Goal: Information Seeking & Learning: Learn about a topic

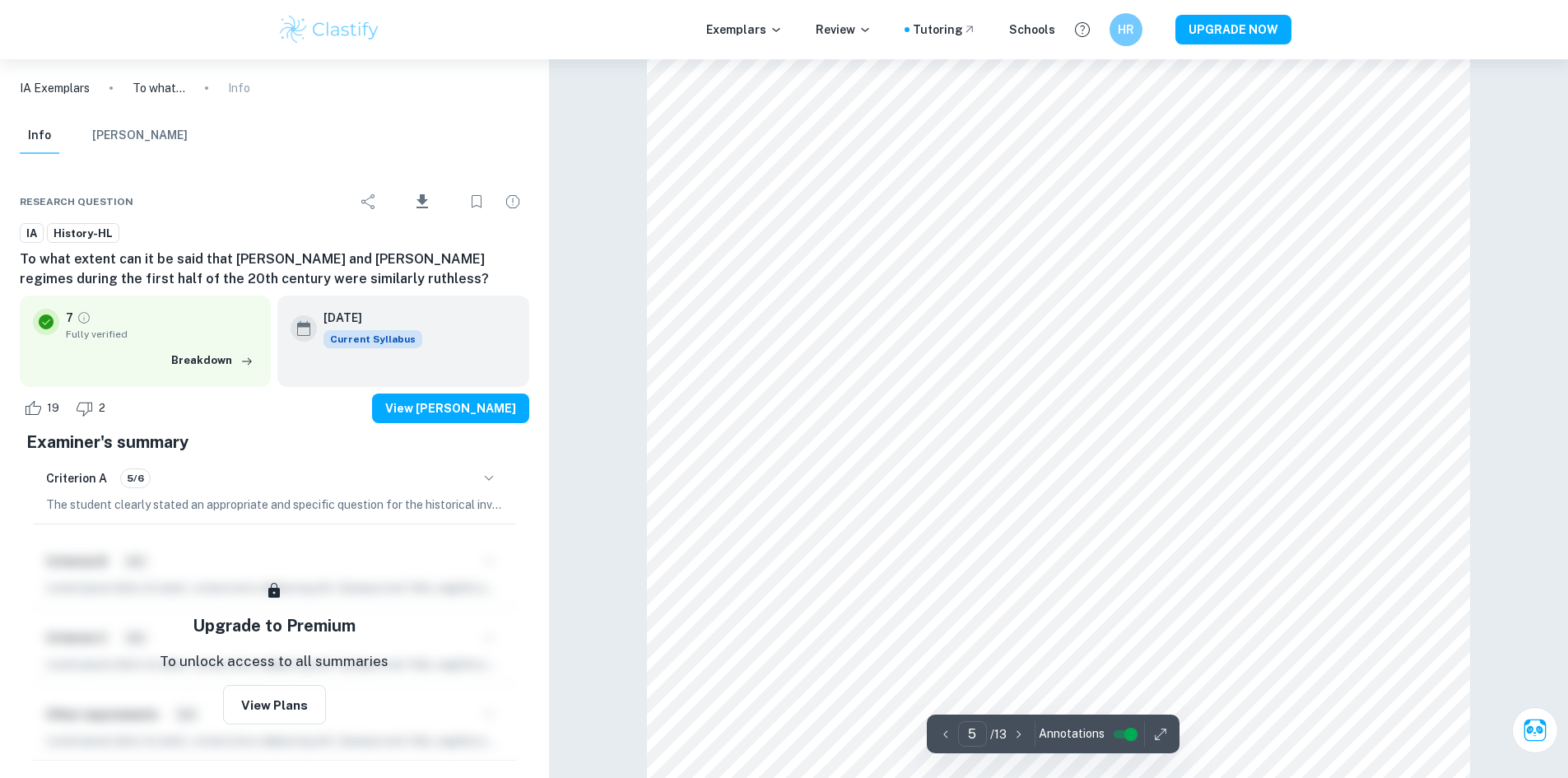
scroll to position [4824, 0]
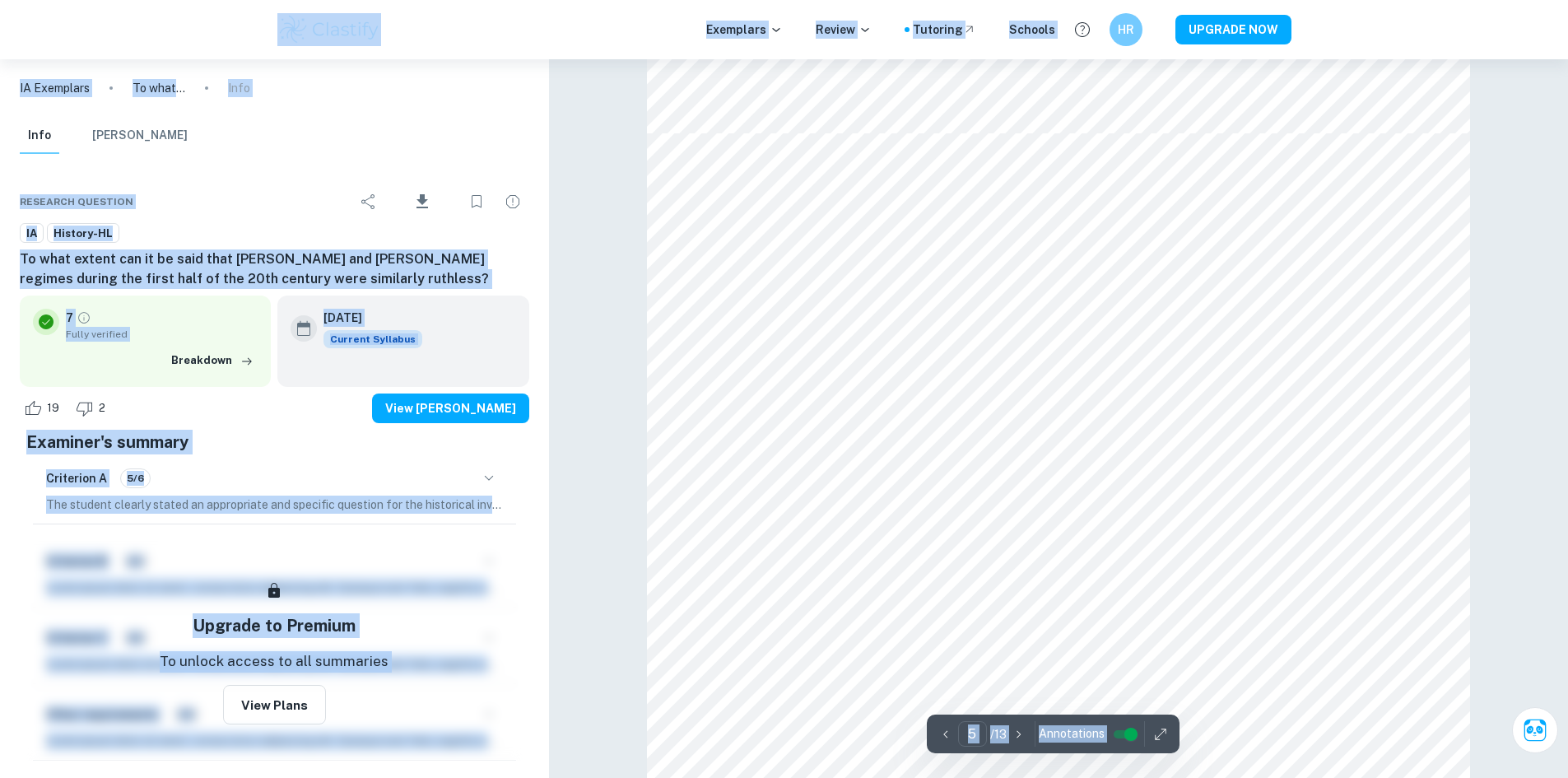
type input "4"
click at [1188, 349] on div at bounding box center [1022, 366] width 549 height 39
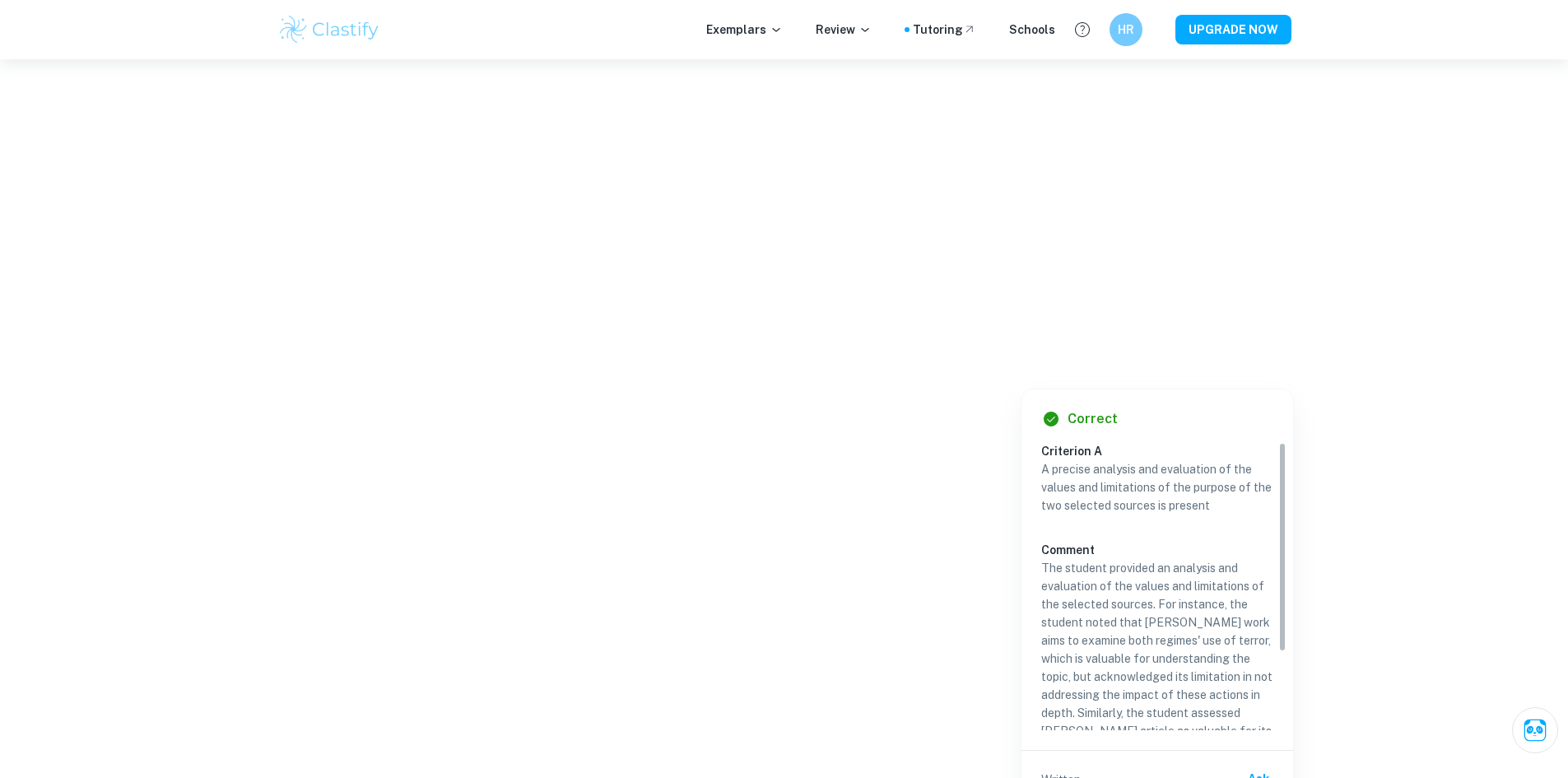
scroll to position [2041, 0]
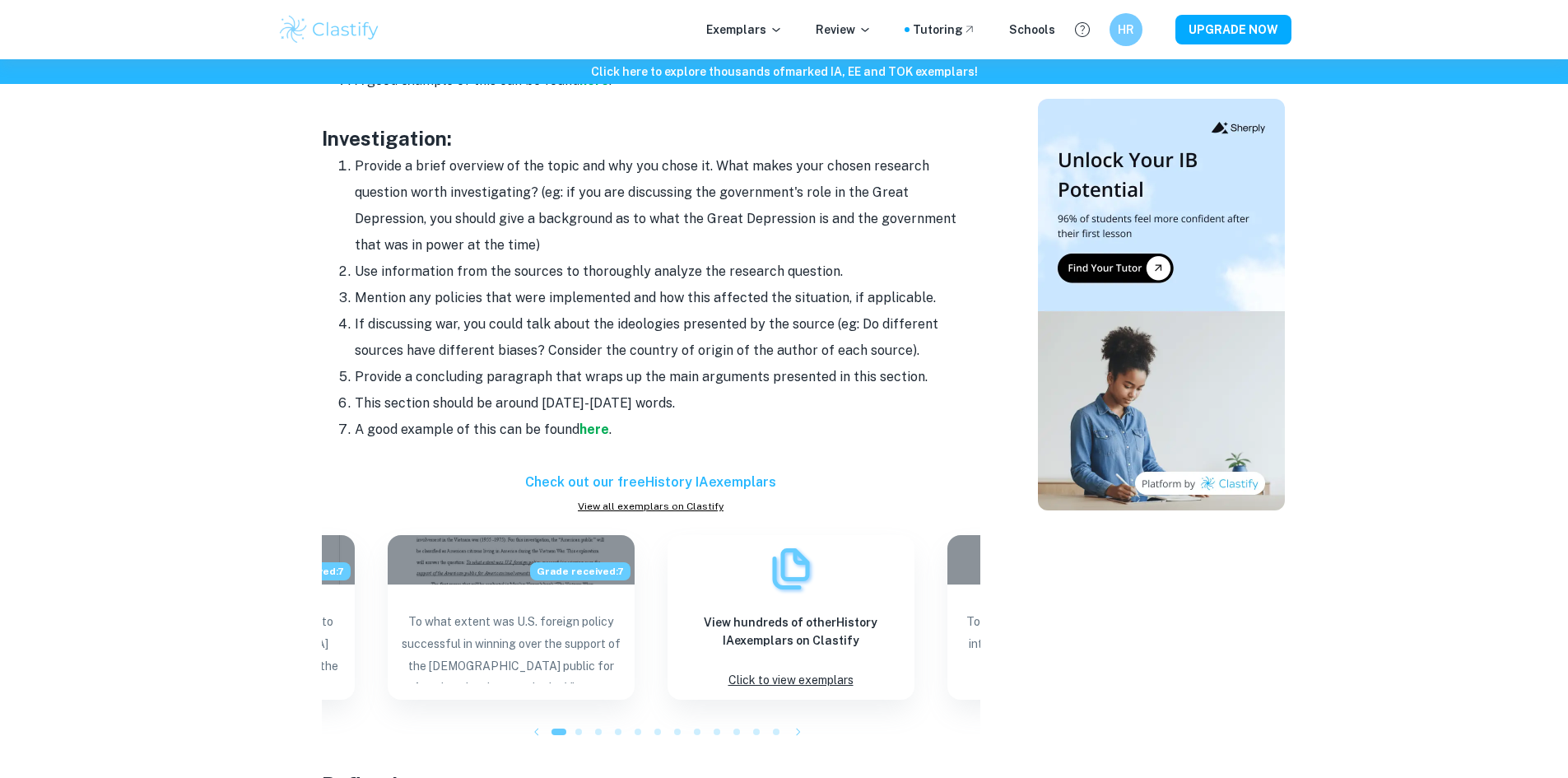
scroll to position [1481, 0]
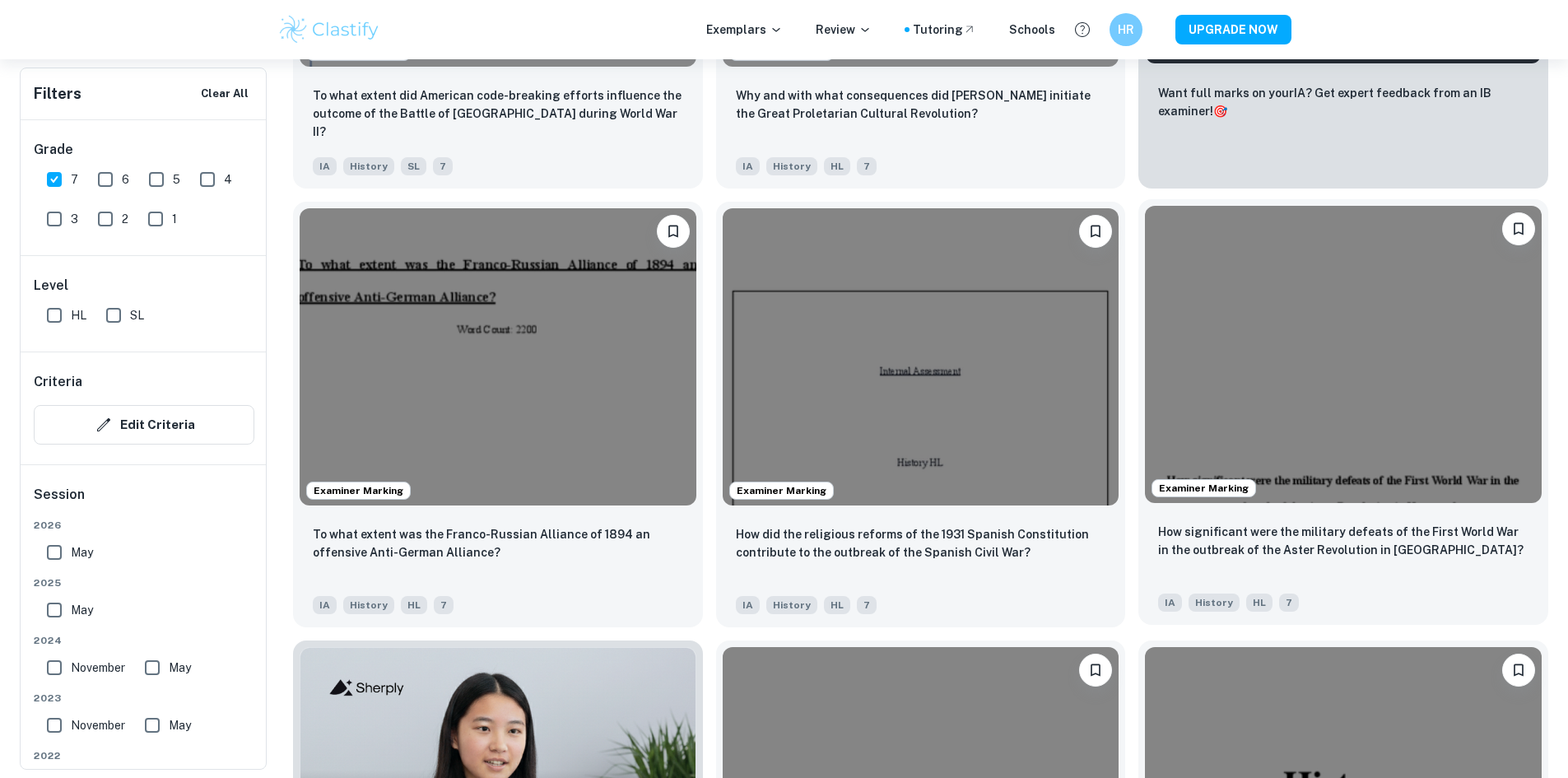
scroll to position [493, 0]
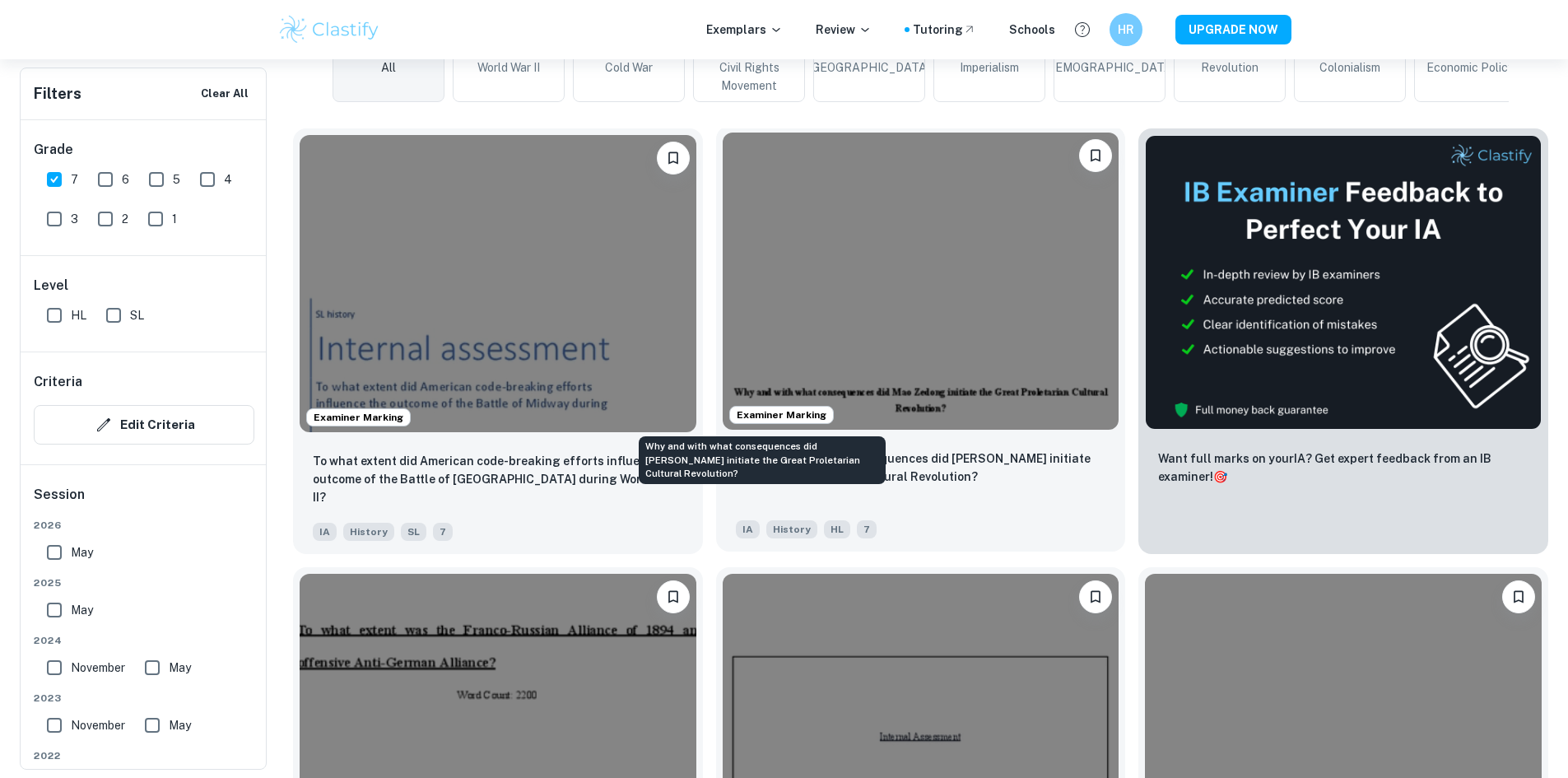
click at [750, 449] on p "Why and with what consequences did Mao Zedong initiate the Great Proletarian Cu…" at bounding box center [920, 466] width 370 height 36
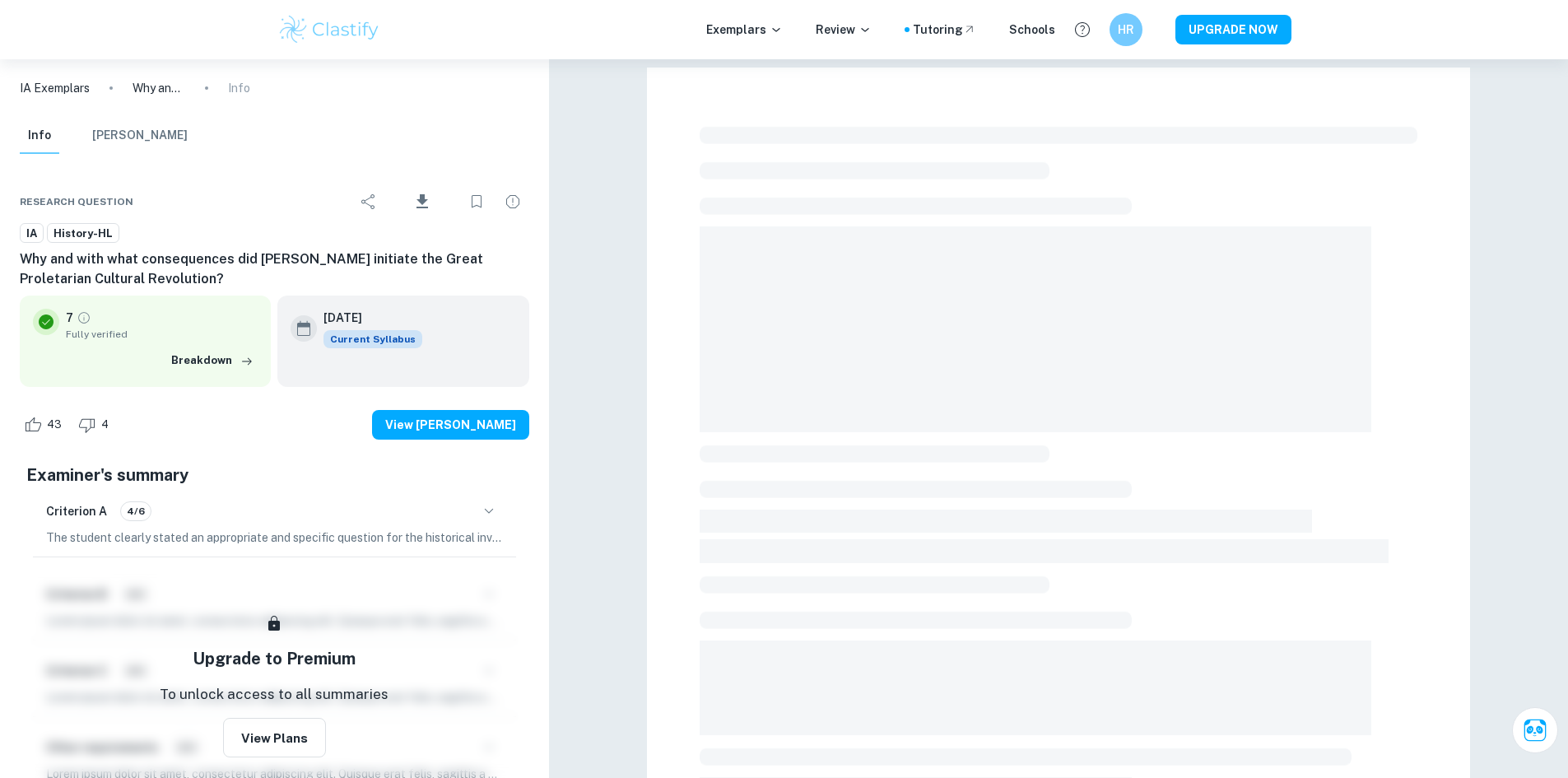
scroll to position [463, 0]
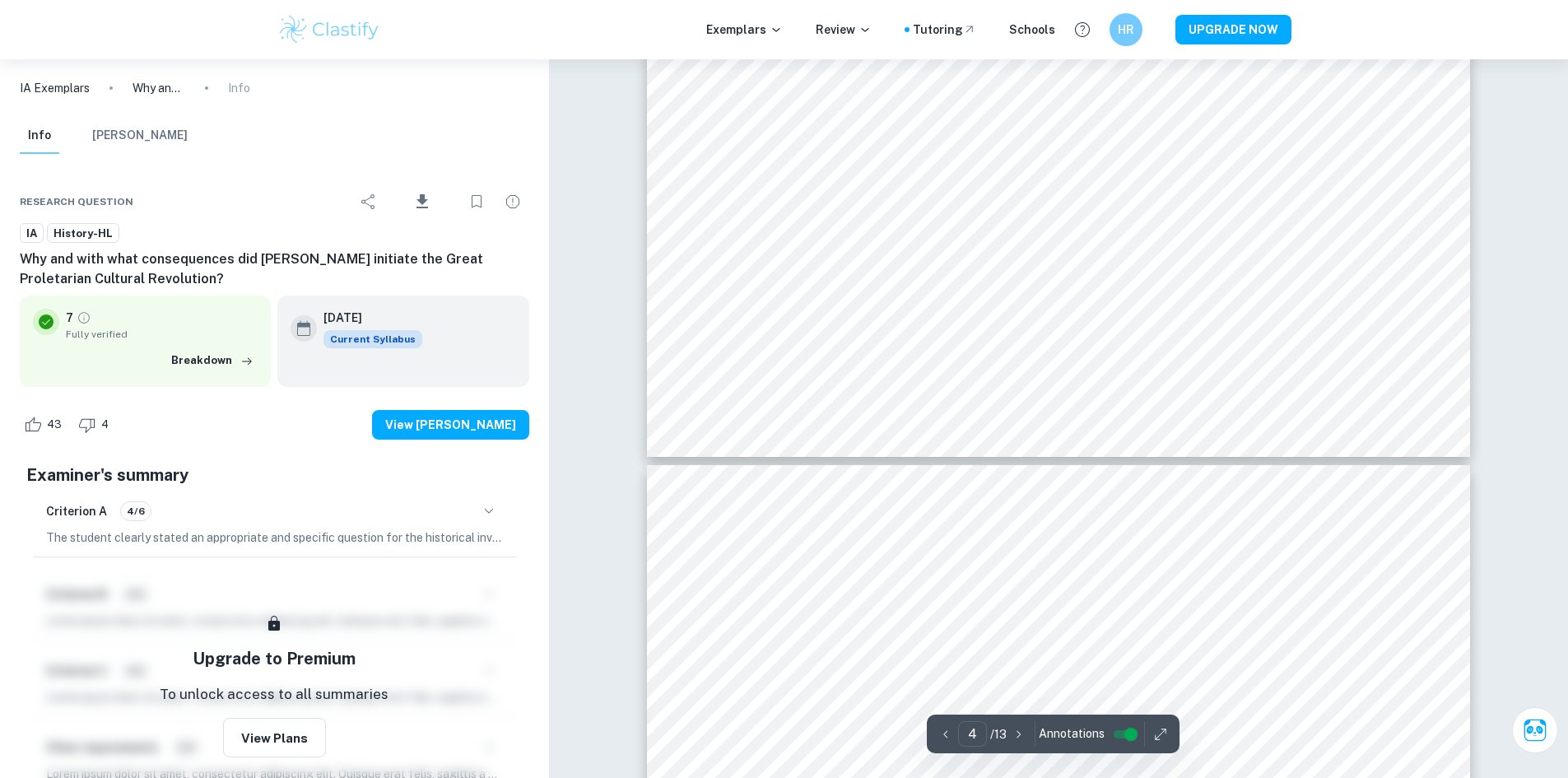
type input "5"
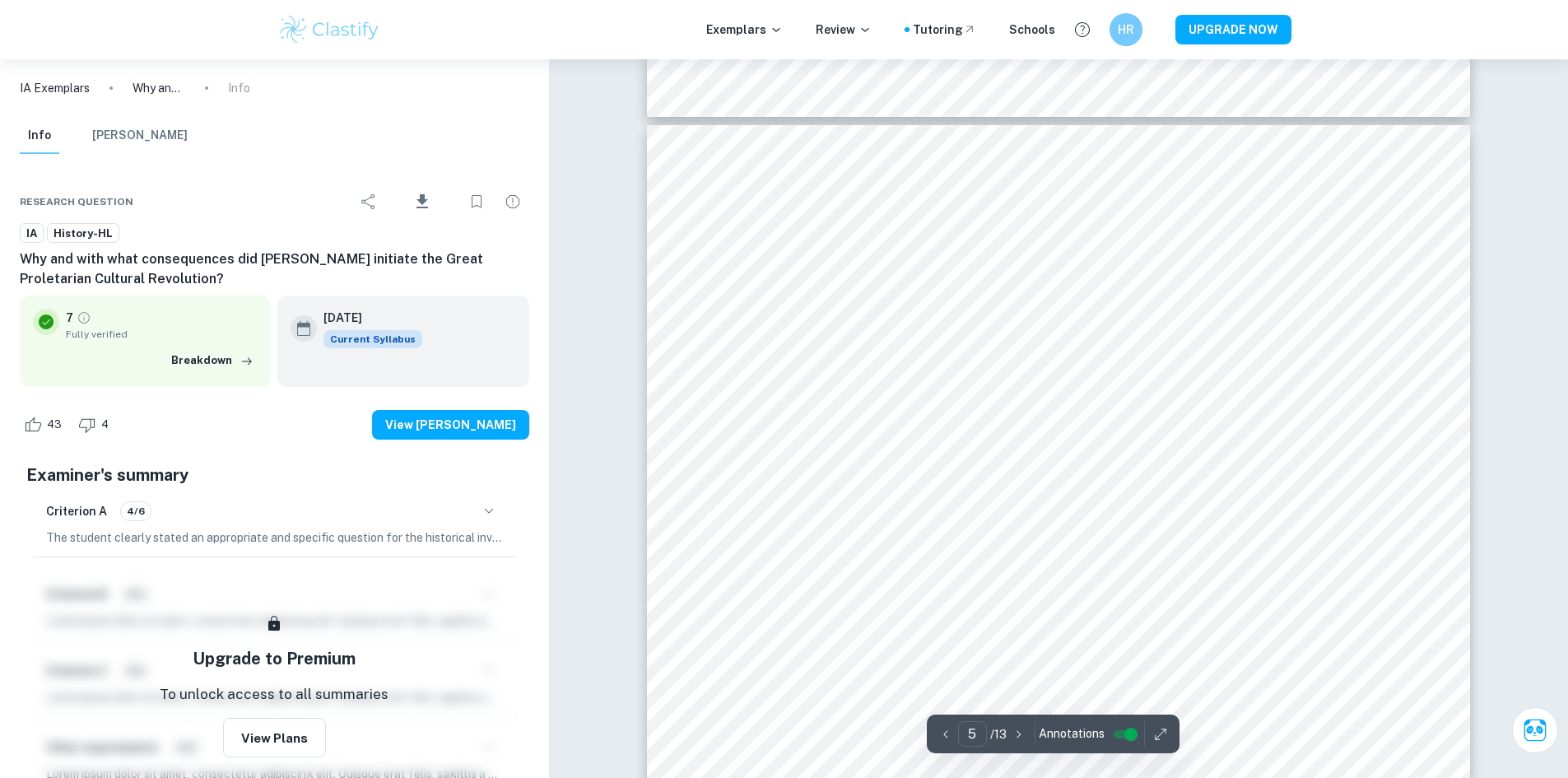
scroll to position [4495, 0]
